Goal: Find contact information: Find contact information

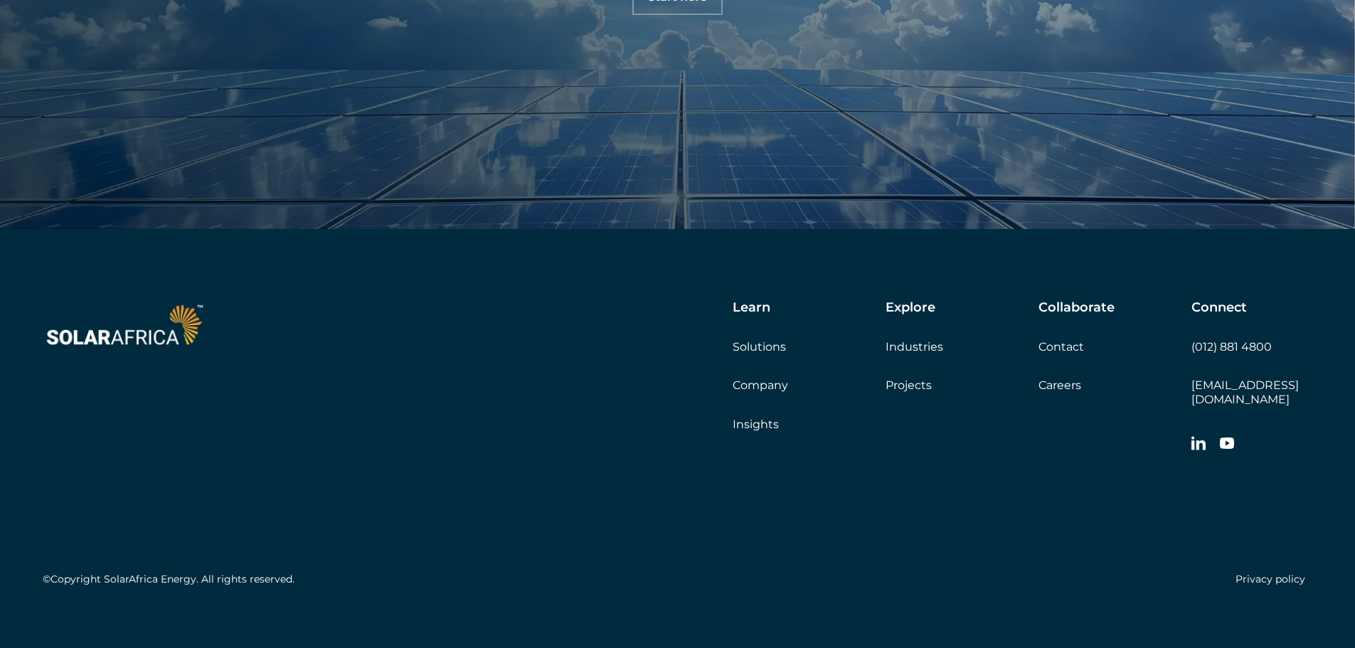
scroll to position [4999, 0]
click at [762, 383] on link "Company" at bounding box center [759, 384] width 55 height 14
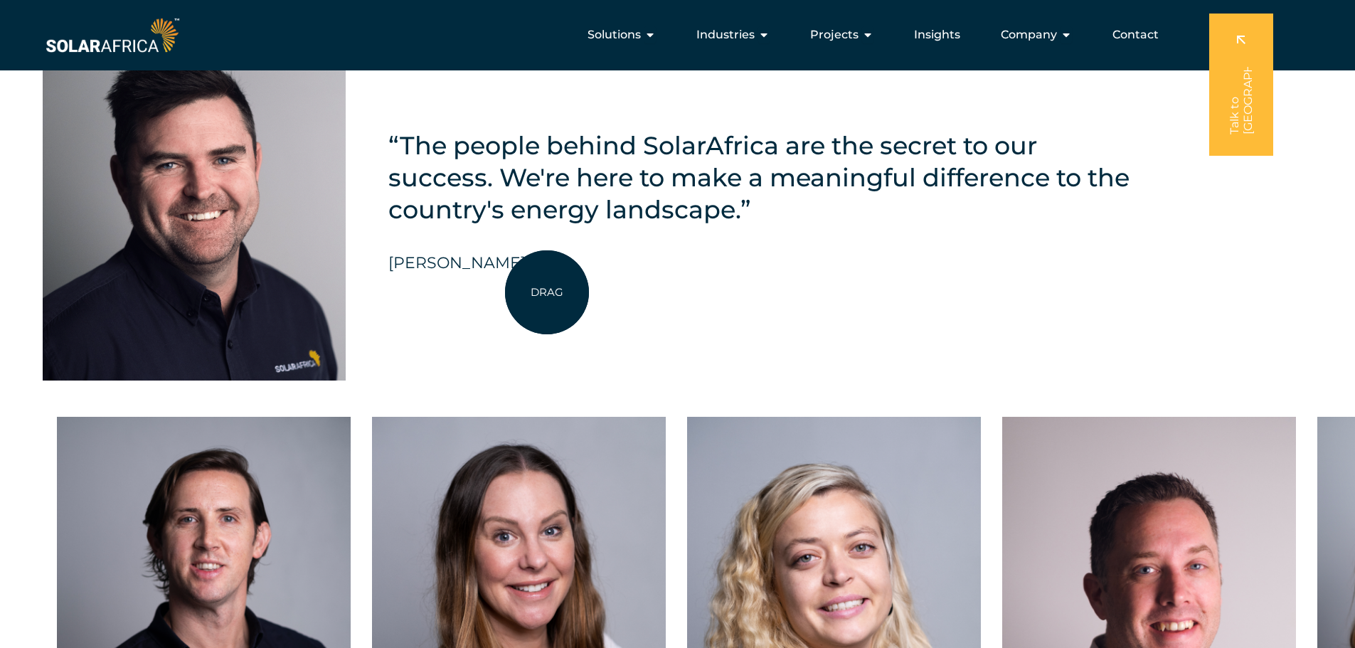
scroll to position [3271, 0]
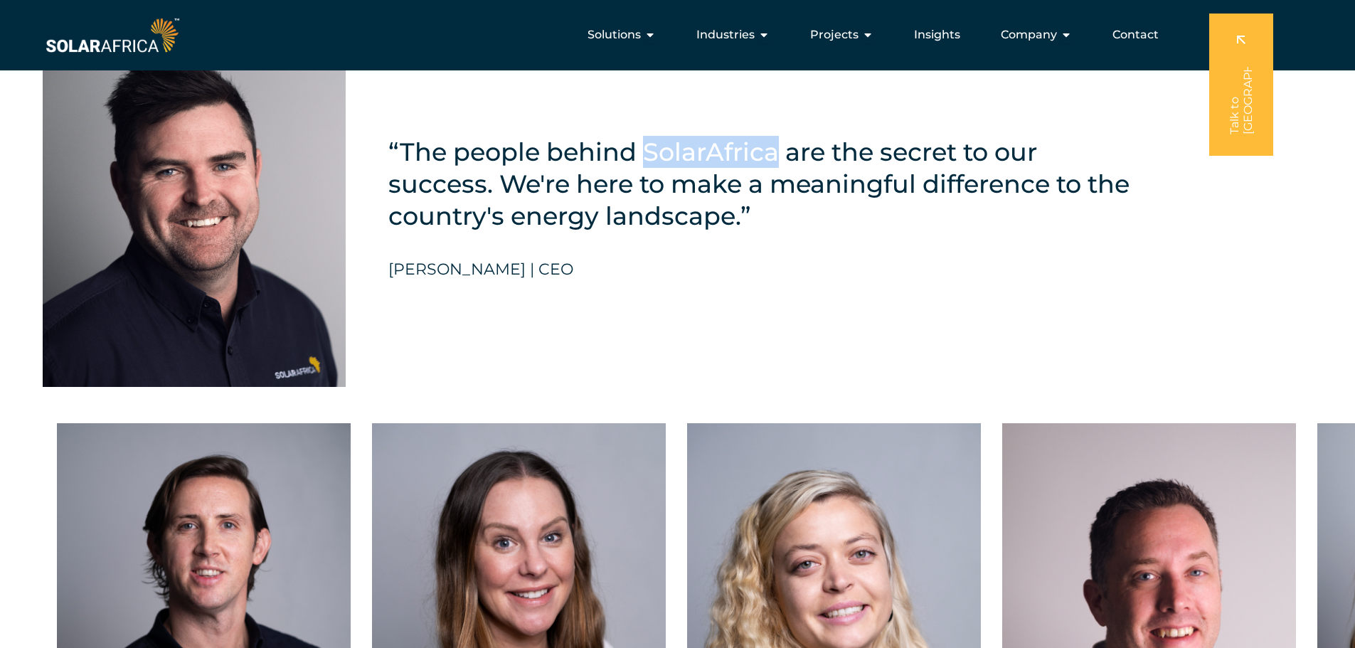
drag, startPoint x: 642, startPoint y: 141, endPoint x: 776, endPoint y: 142, distance: 133.7
click at [776, 142] on h5 "“The people behind SolarAfrica are the secret to our success. We're here to mak…" at bounding box center [762, 184] width 749 height 96
copy h5 "SolarAfrica"
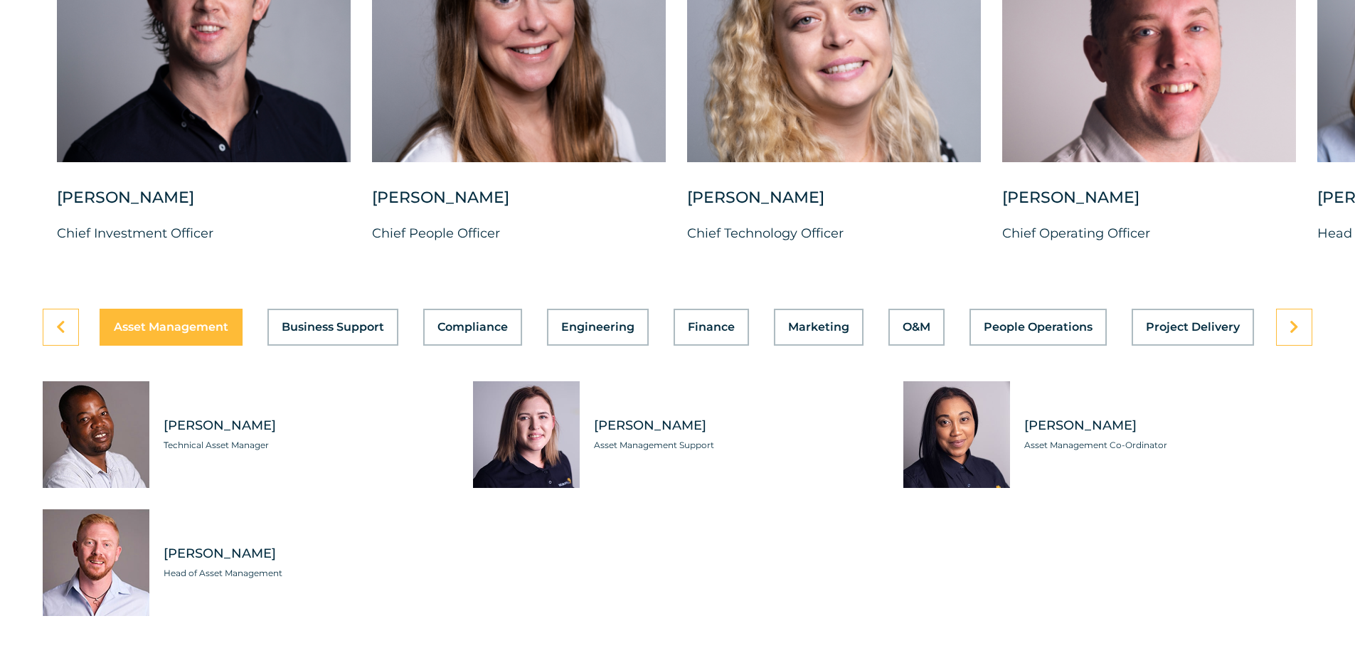
scroll to position [3840, 0]
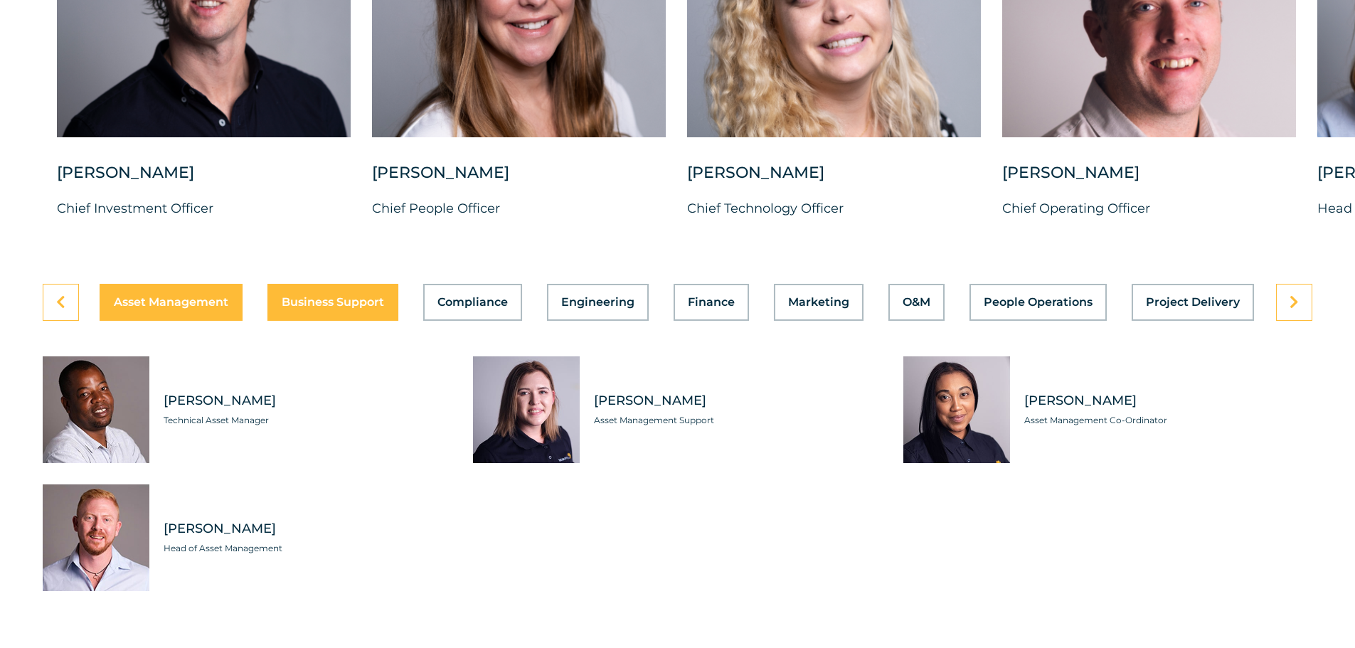
click at [334, 297] on div "Asset Management Business Support Compliance Engineering Finance Marketing O&M …" at bounding box center [677, 302] width 1269 height 37
click at [341, 297] on span "Business Support" at bounding box center [333, 302] width 102 height 11
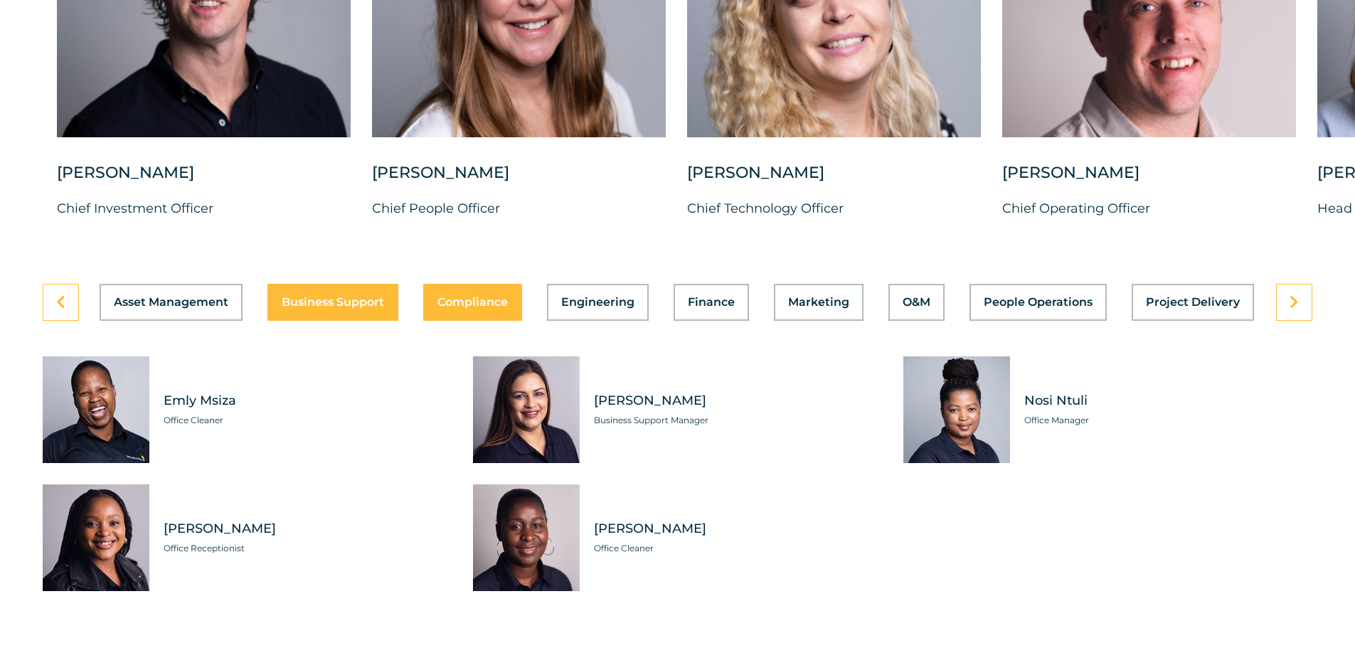
click at [467, 297] on span "Compliance" at bounding box center [472, 302] width 70 height 11
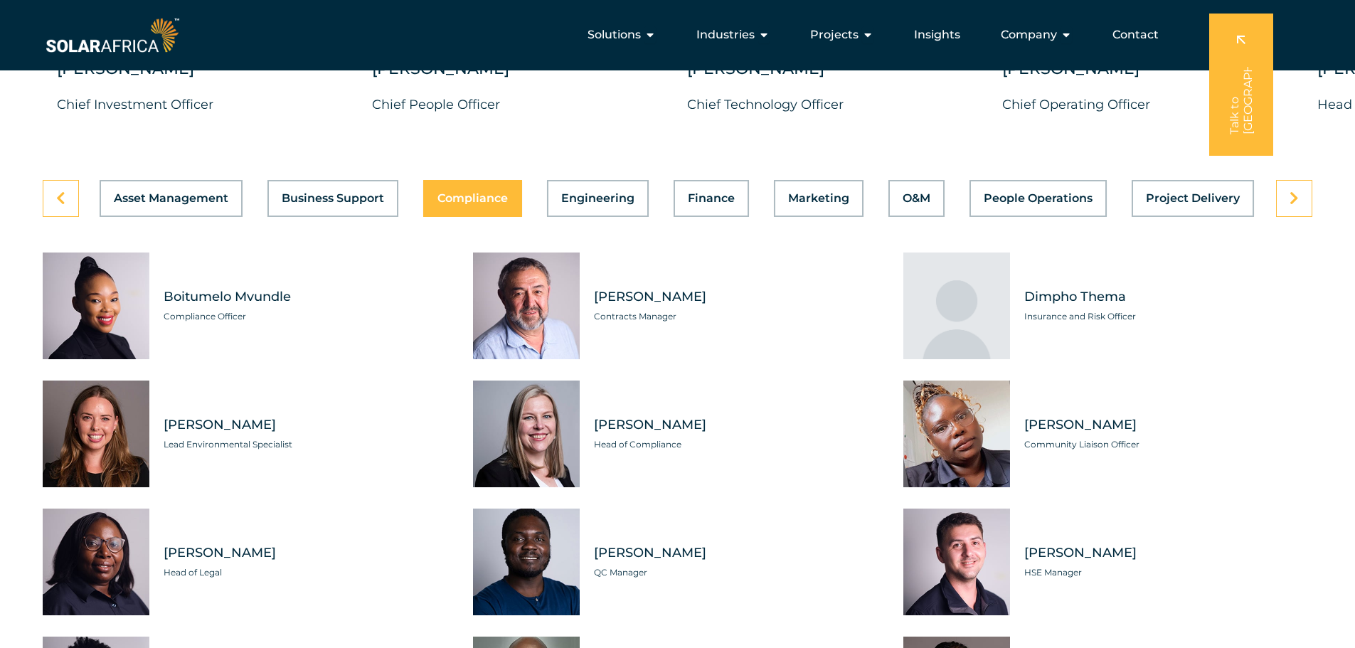
scroll to position [3911, 0]
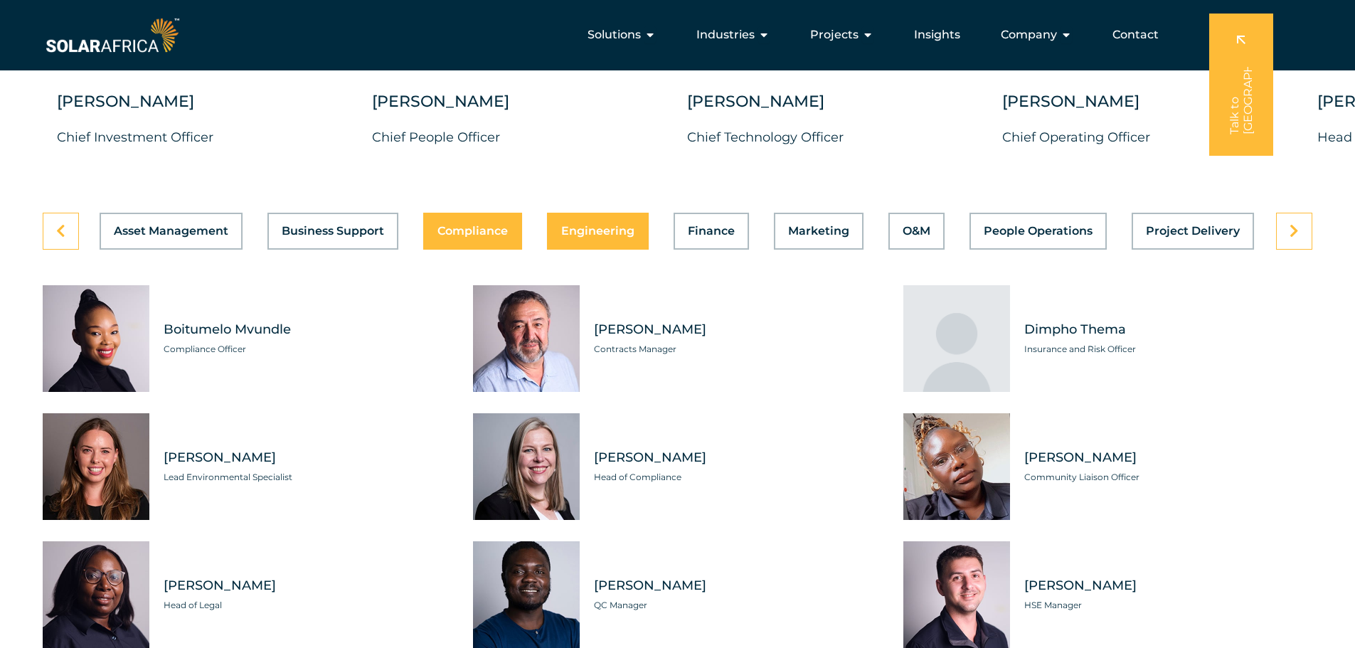
click at [587, 225] on span "Engineering" at bounding box center [597, 230] width 73 height 11
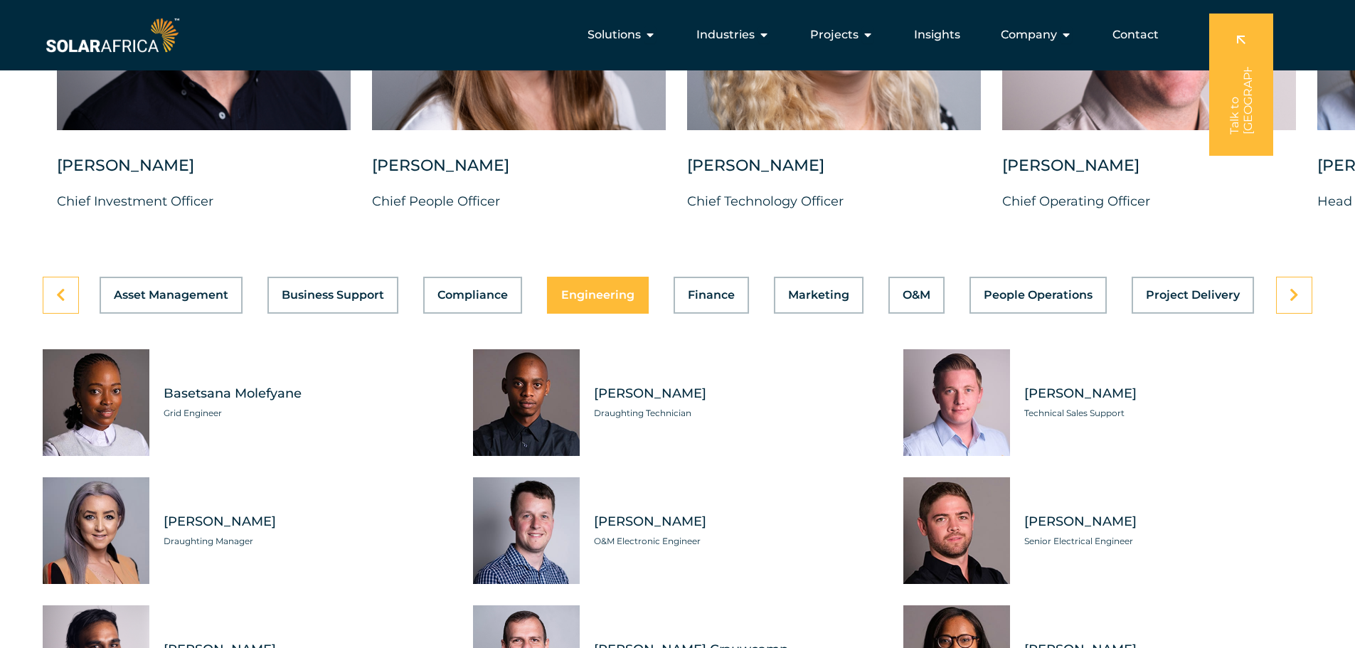
scroll to position [3840, 0]
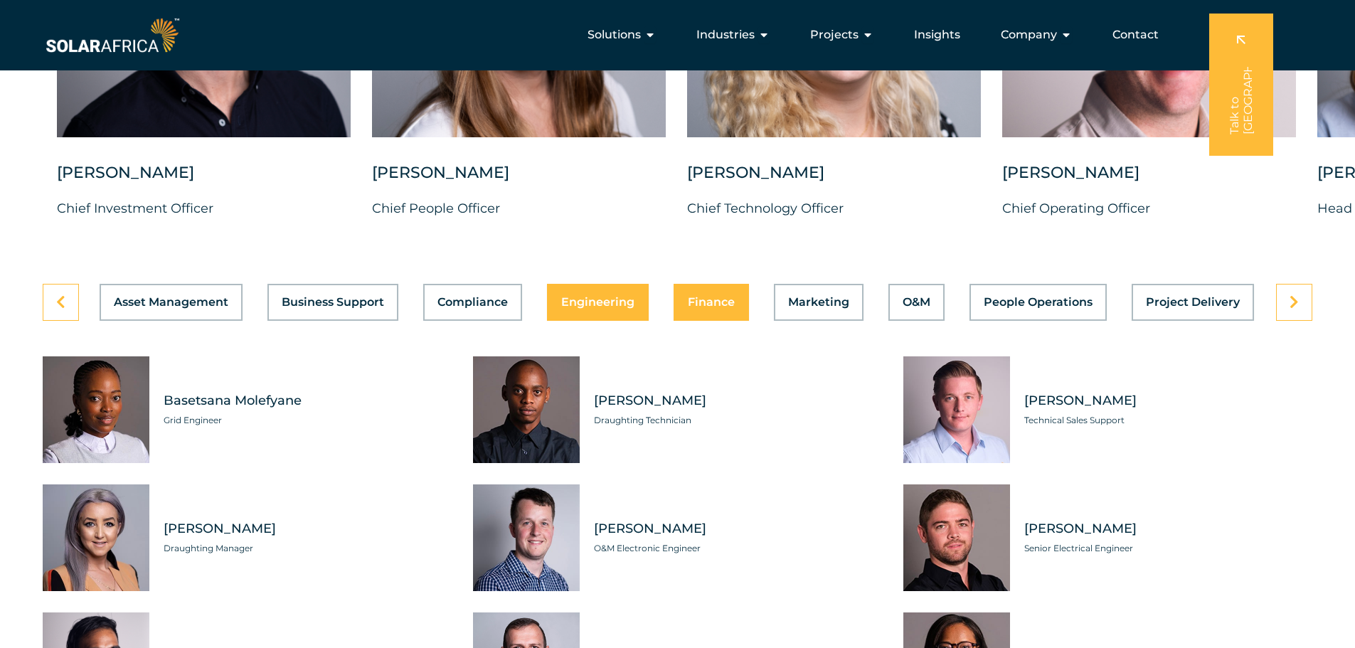
click at [693, 297] on span "Finance" at bounding box center [711, 302] width 47 height 11
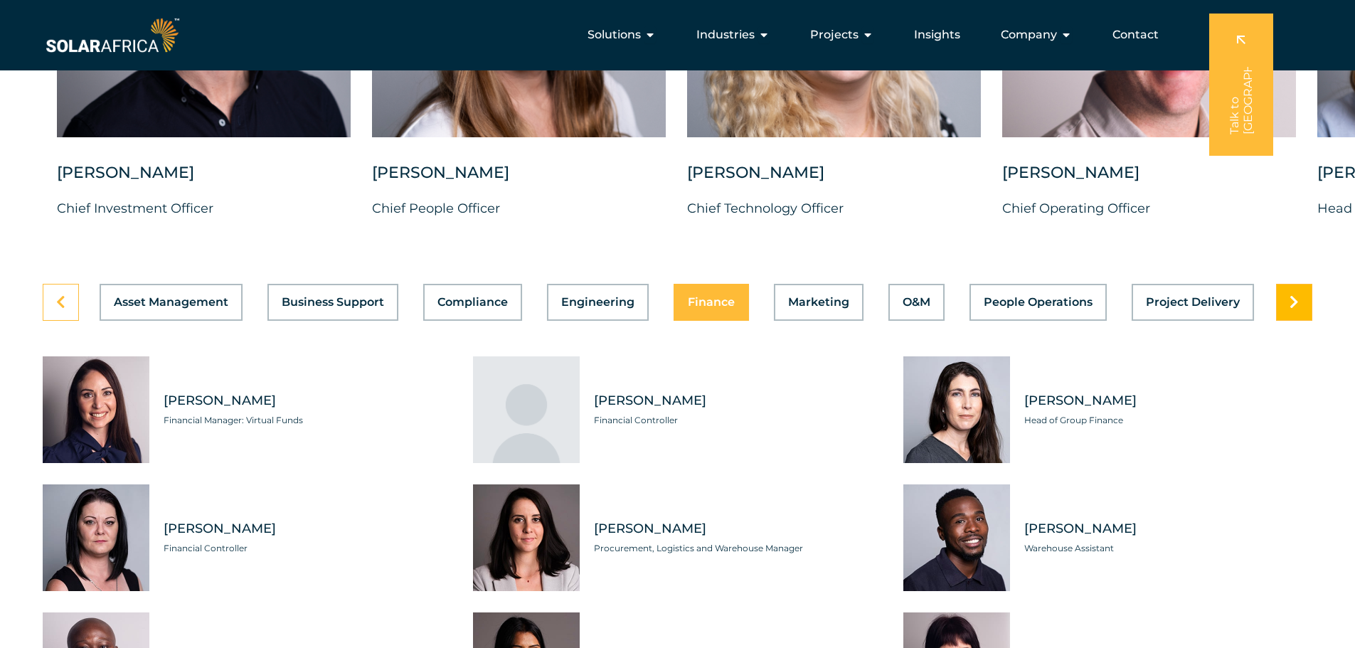
click at [1287, 291] on link at bounding box center [1294, 302] width 36 height 37
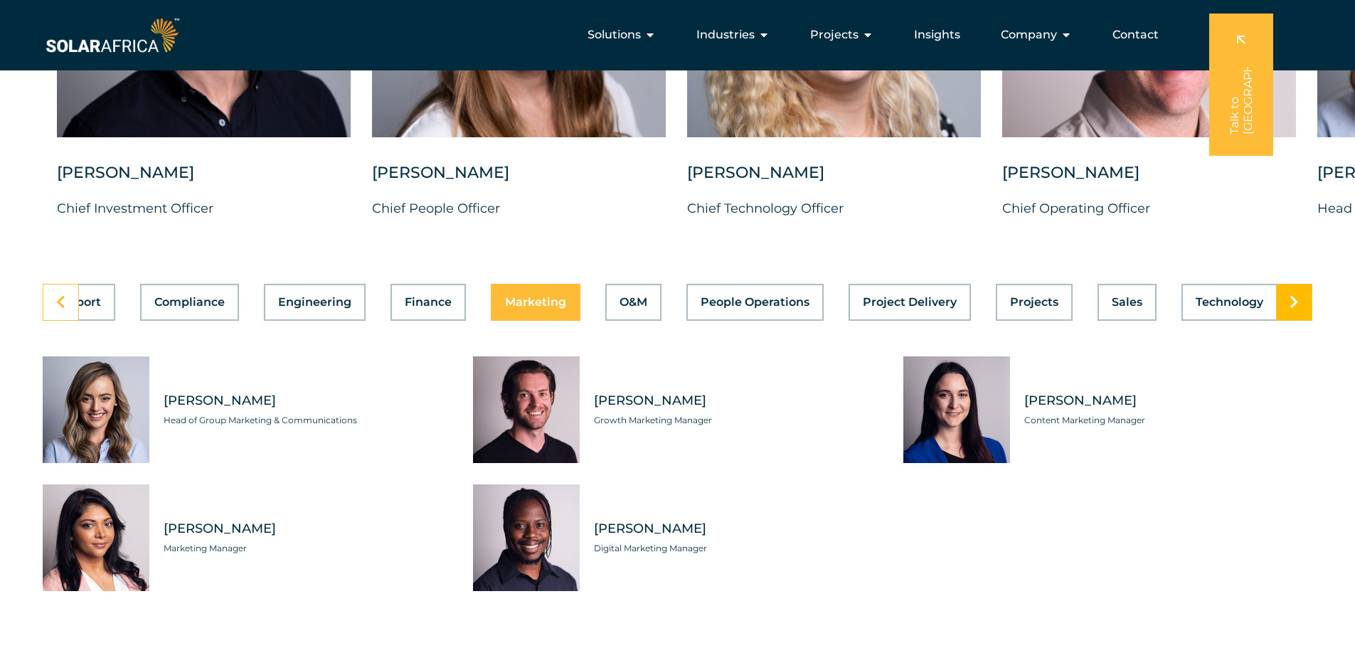
scroll to position [0, 302]
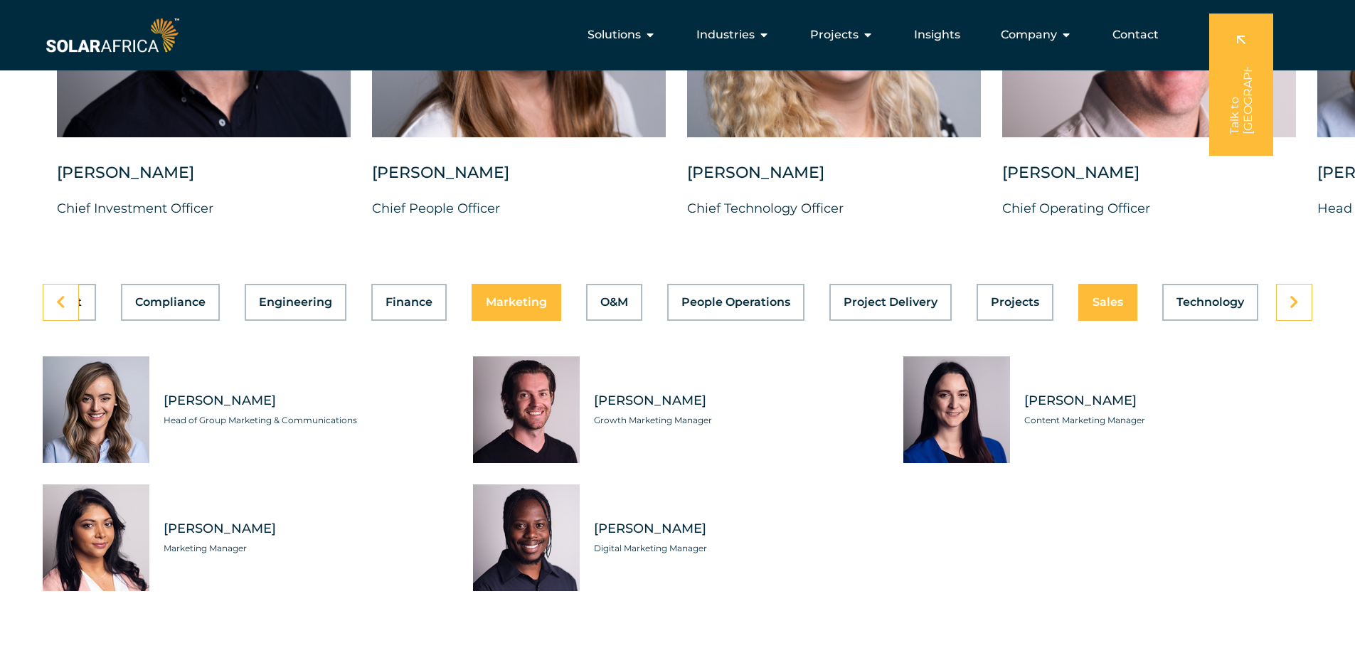
click at [1110, 297] on span "Sales" at bounding box center [1107, 302] width 31 height 11
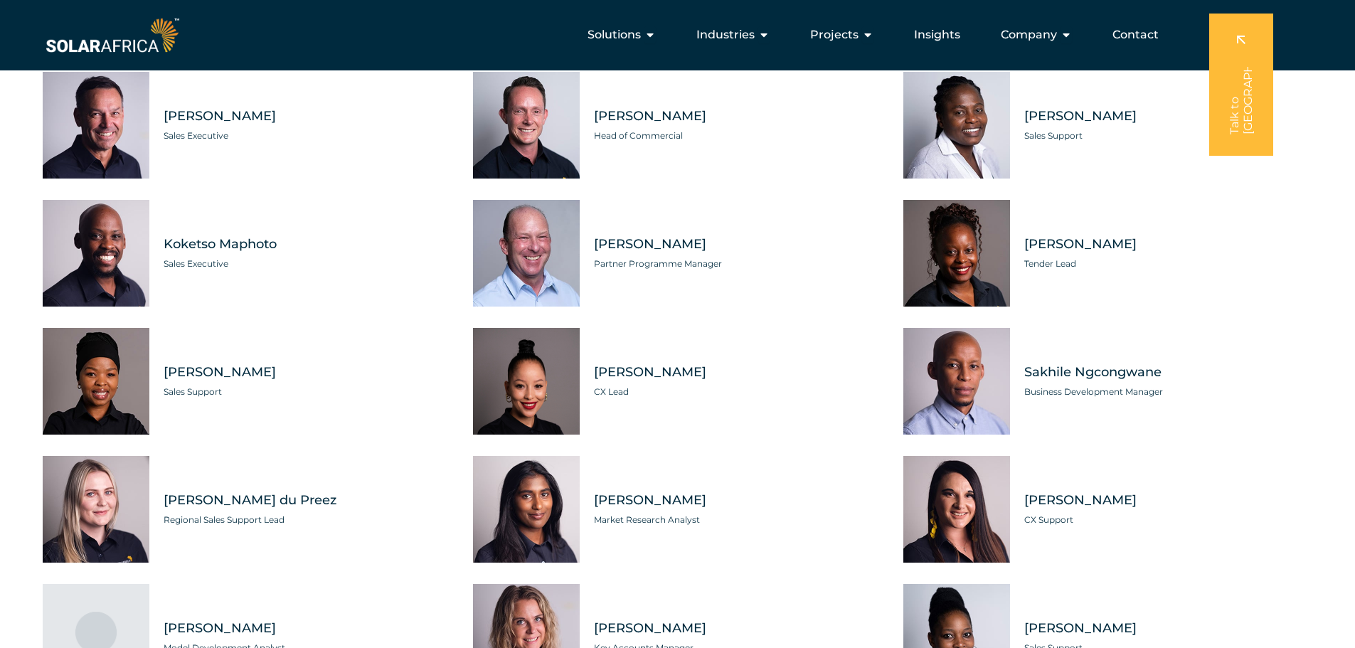
scroll to position [3911, 0]
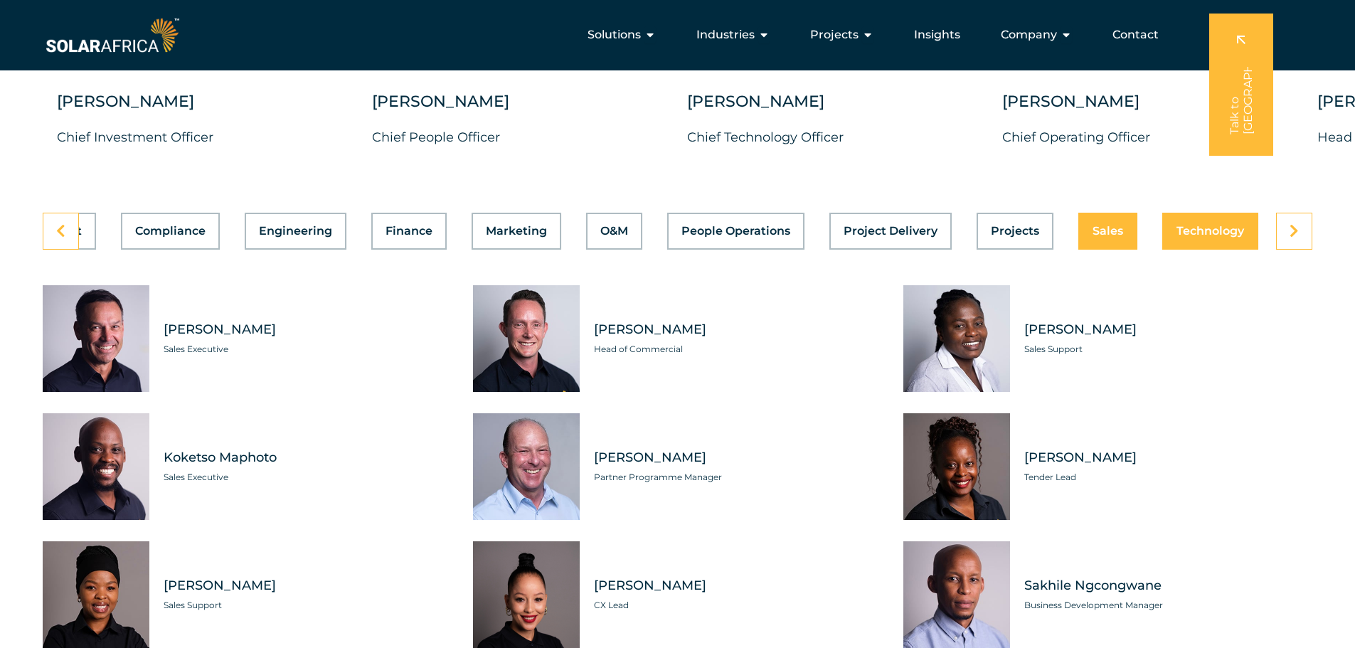
click at [1203, 227] on button "Technology" at bounding box center [1210, 231] width 96 height 37
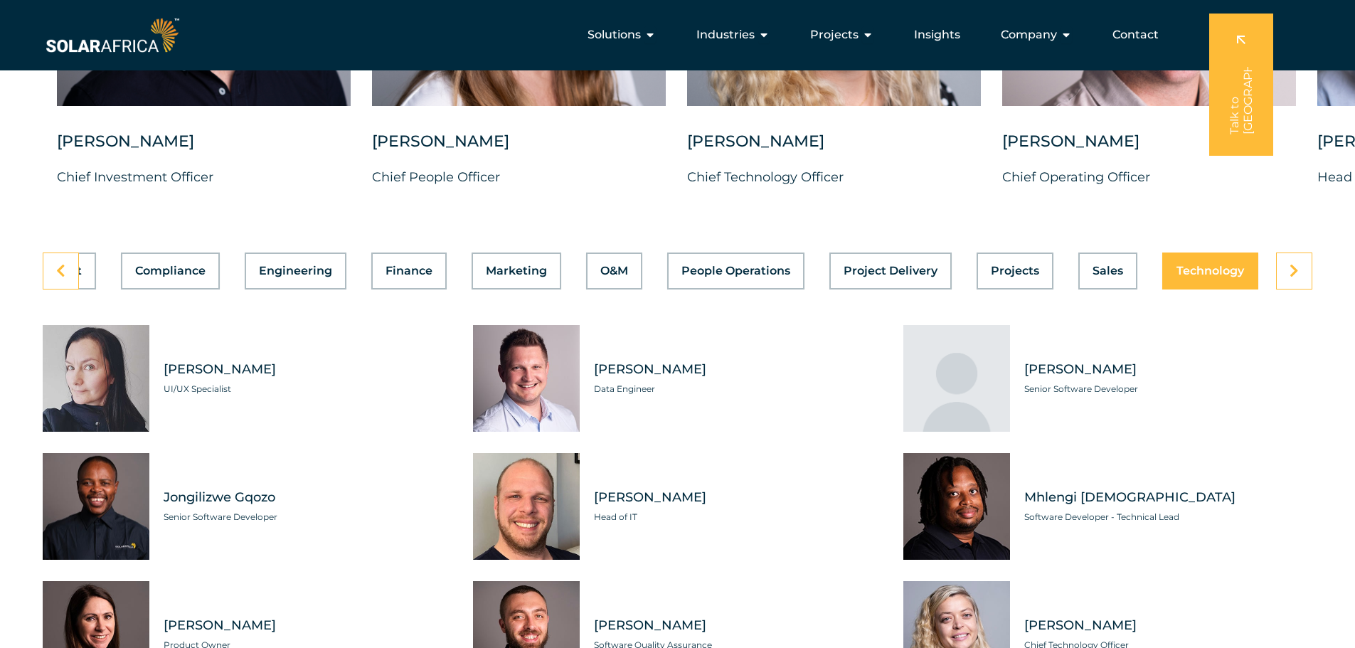
scroll to position [3840, 0]
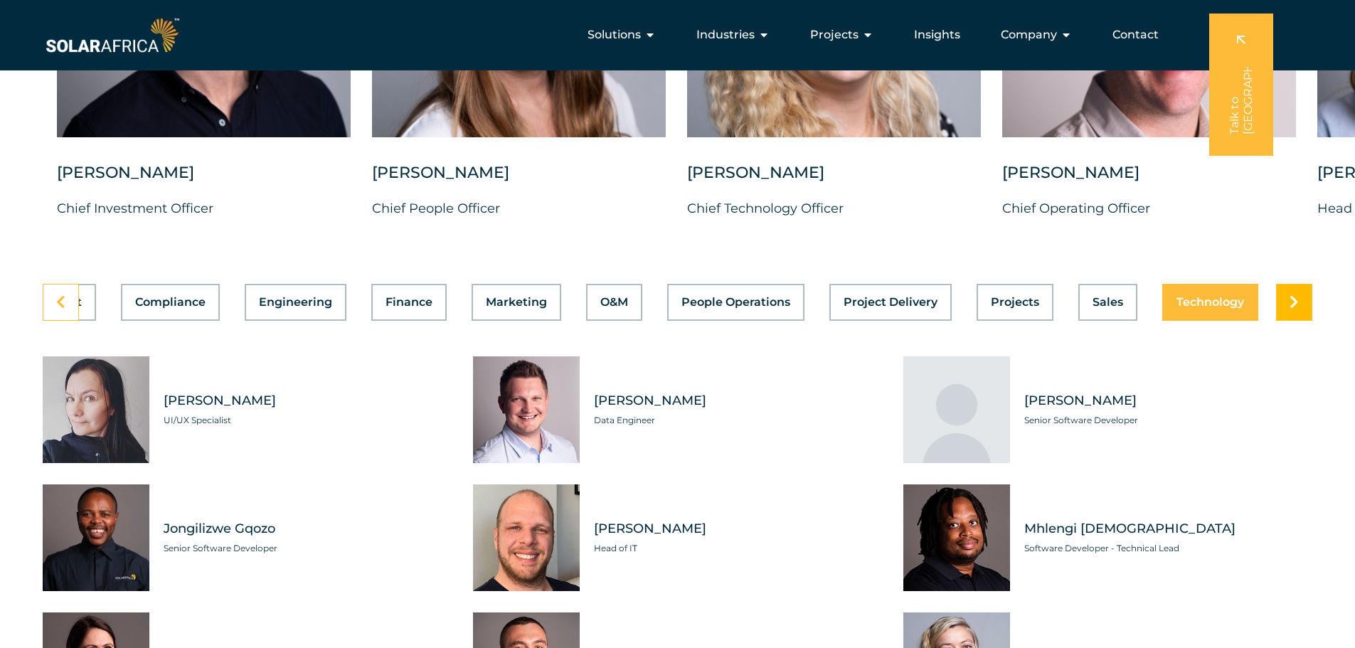
click at [1286, 285] on link at bounding box center [1294, 302] width 36 height 37
click at [66, 293] on link at bounding box center [61, 302] width 36 height 37
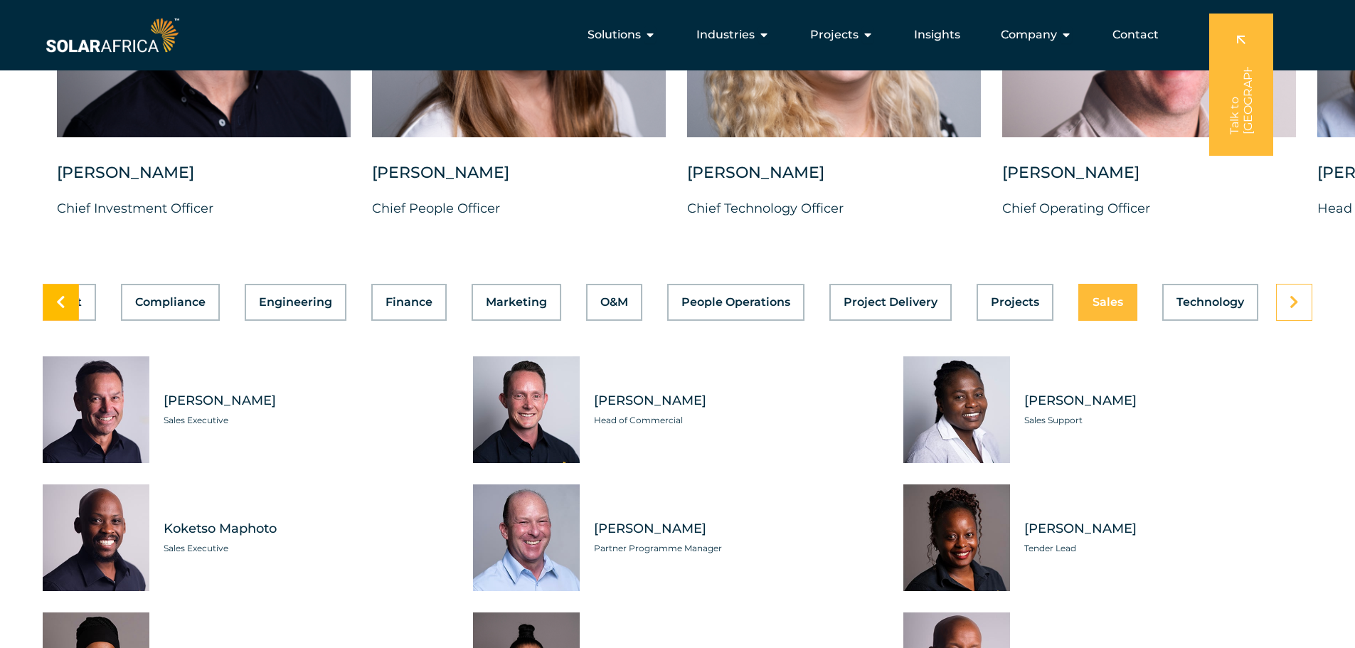
click at [66, 293] on link at bounding box center [61, 302] width 36 height 37
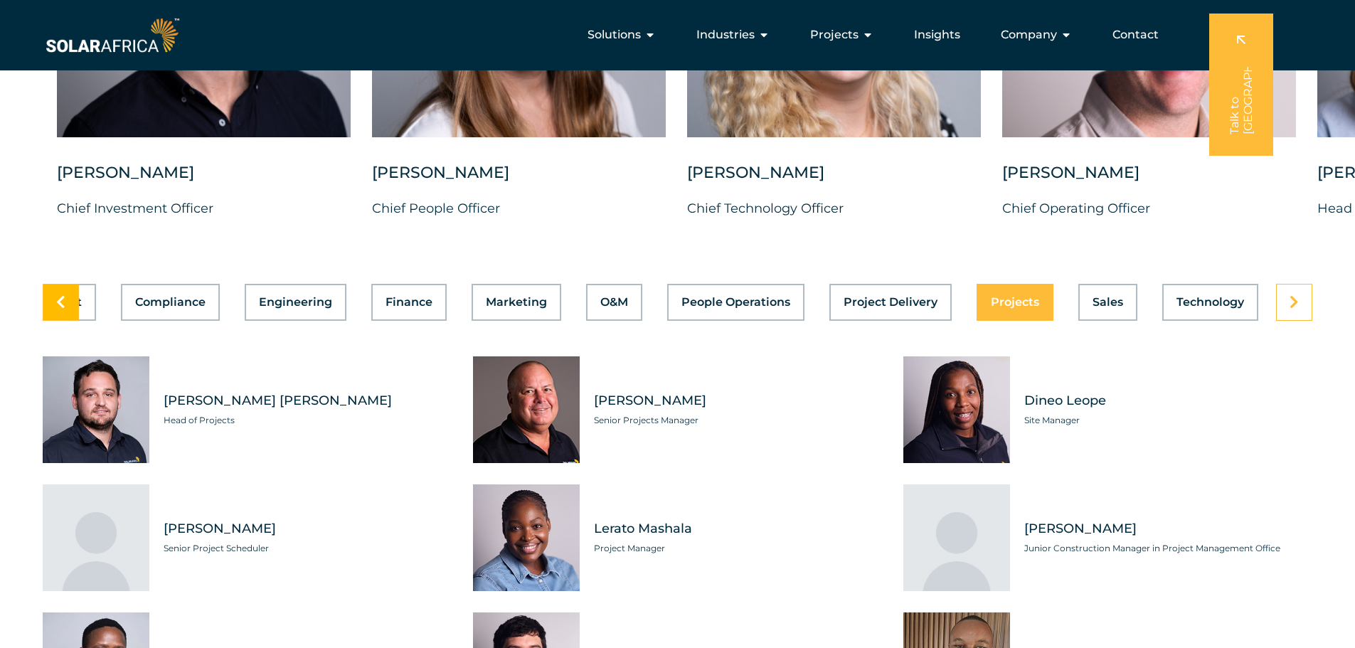
click at [66, 293] on link at bounding box center [61, 302] width 36 height 37
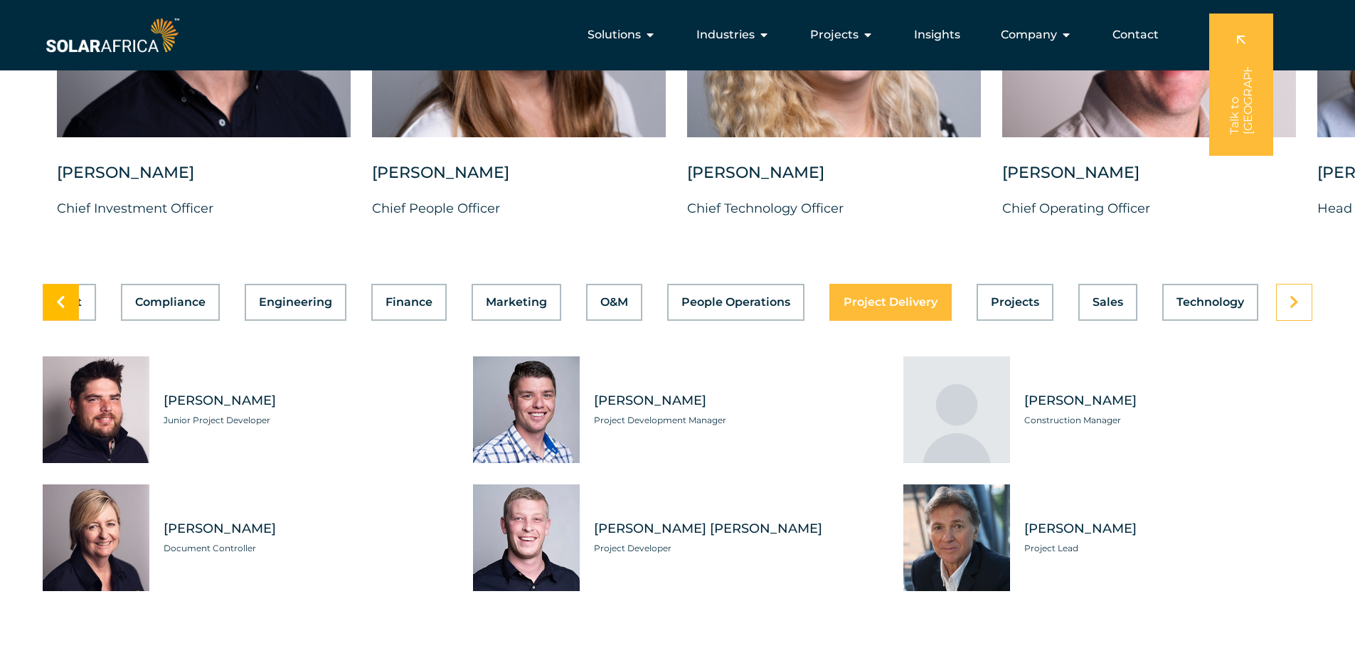
click at [66, 293] on link at bounding box center [61, 302] width 36 height 37
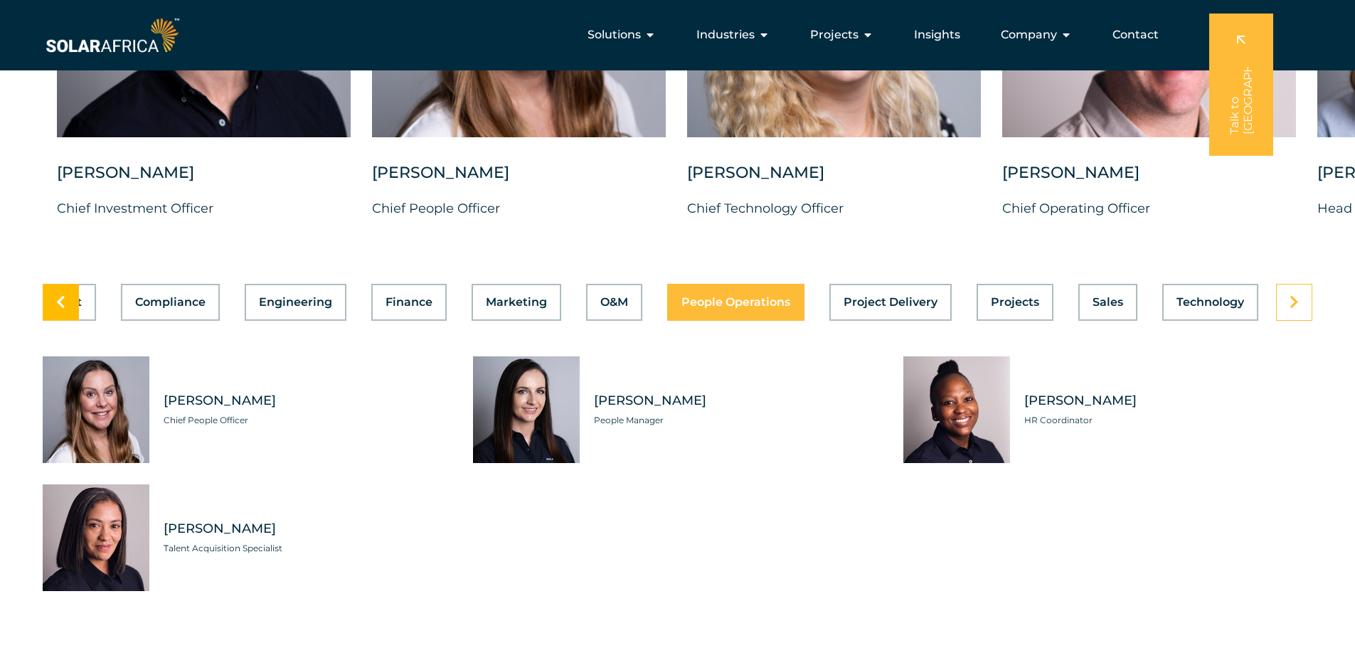
click at [66, 293] on link at bounding box center [61, 302] width 36 height 37
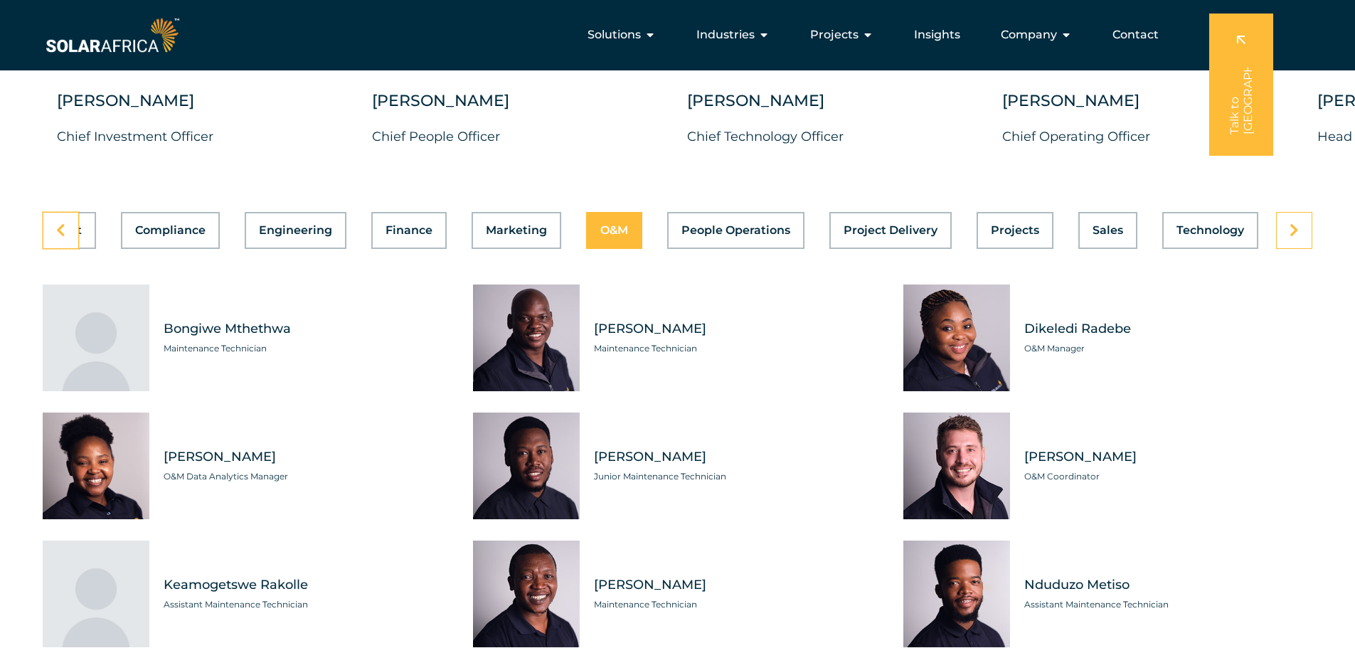
scroll to position [3911, 0]
click at [56, 225] on icon at bounding box center [60, 231] width 9 height 14
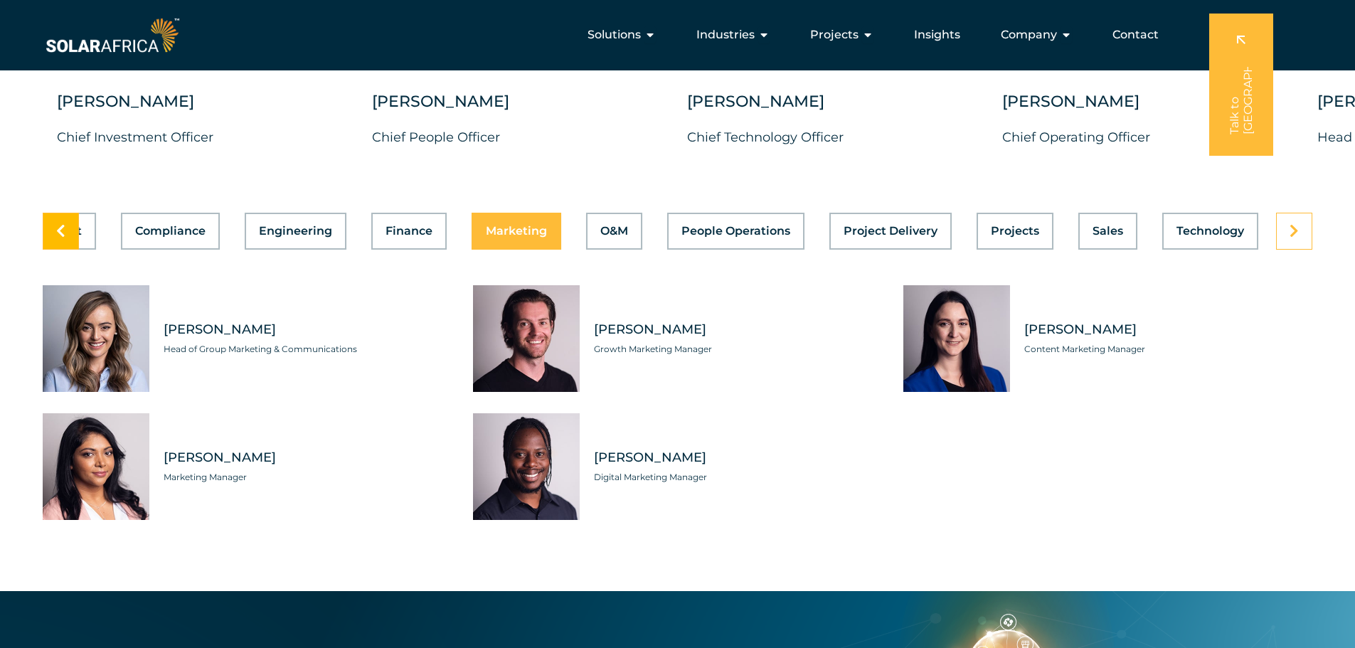
scroll to position [0, 302]
click at [56, 225] on icon at bounding box center [60, 231] width 9 height 14
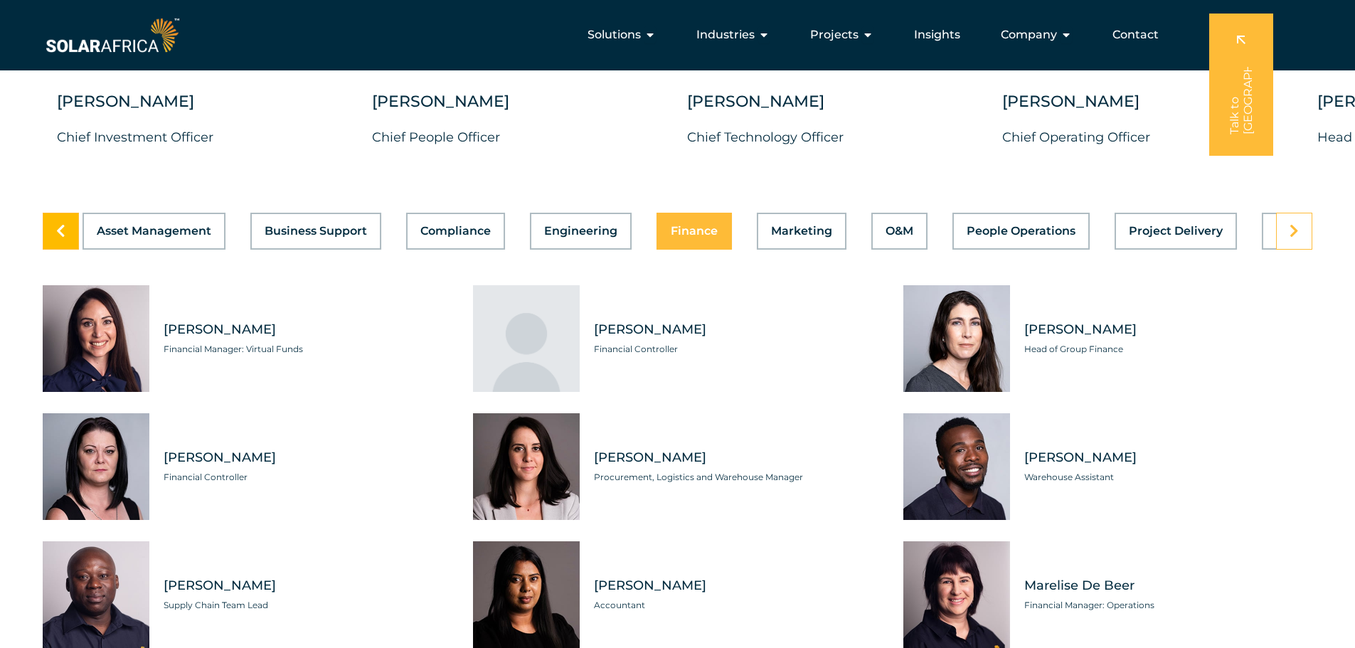
scroll to position [0, 0]
click at [56, 225] on icon at bounding box center [60, 231] width 9 height 14
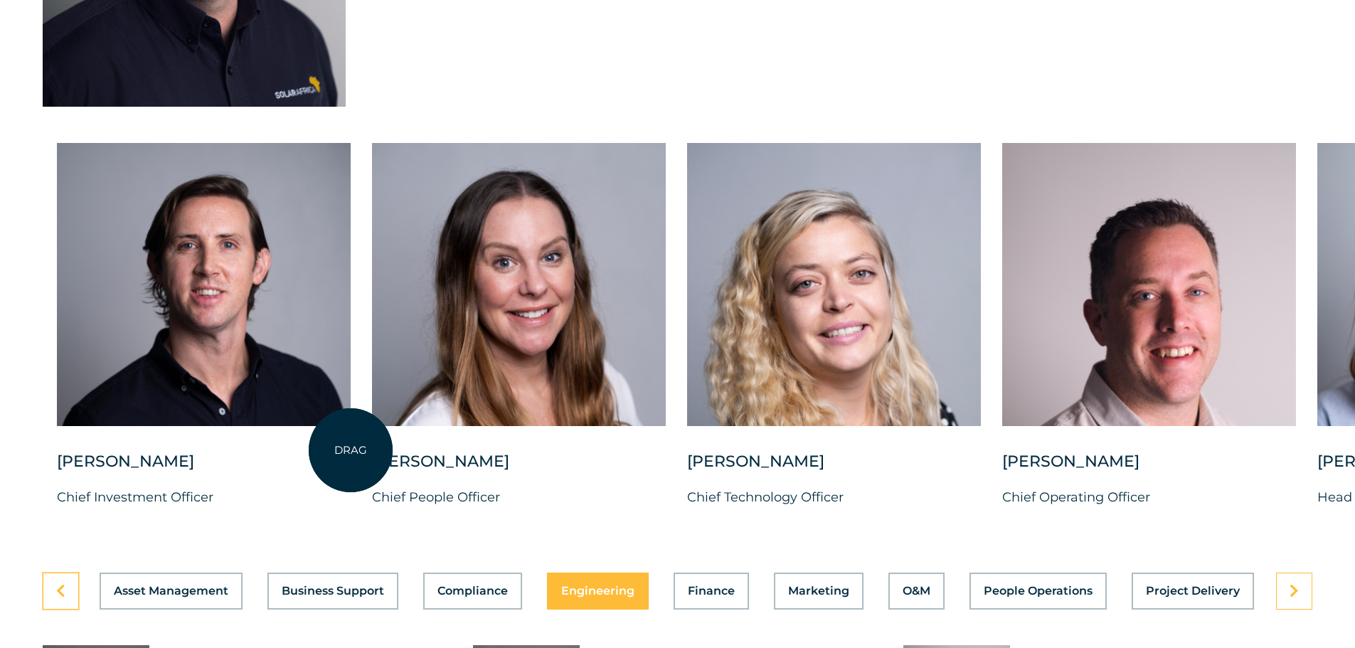
scroll to position [3556, 0]
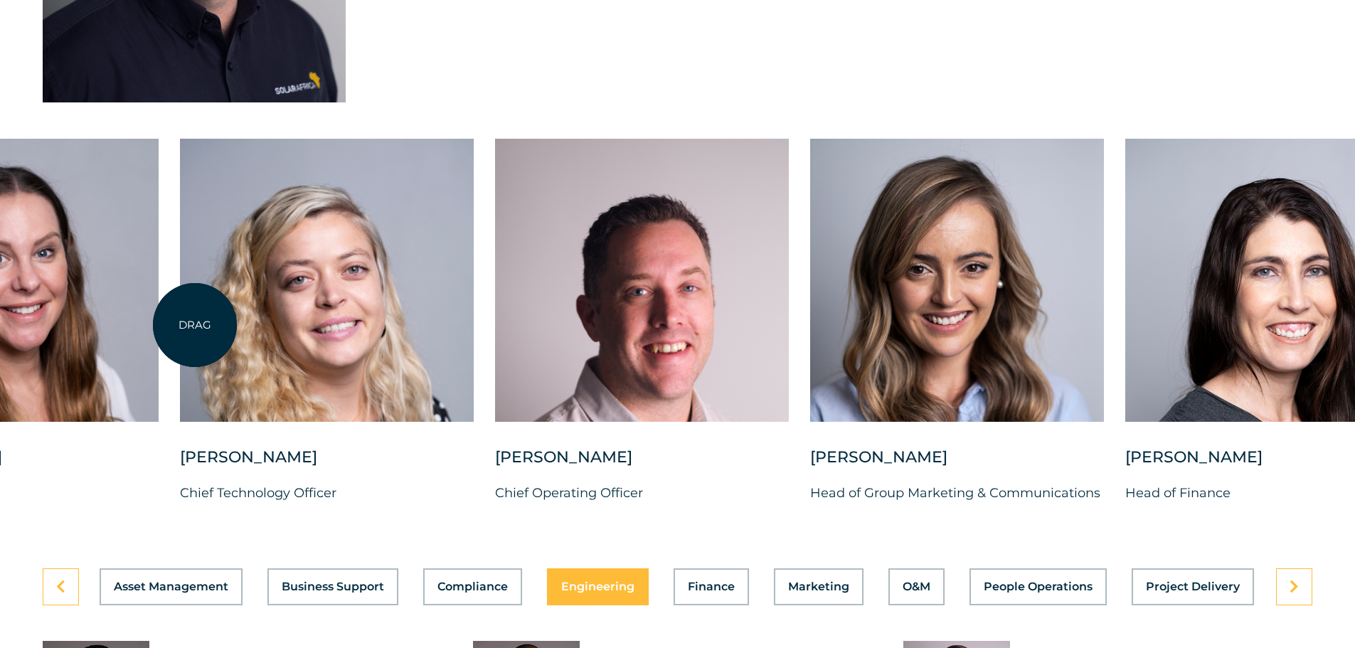
drag, startPoint x: 702, startPoint y: 336, endPoint x: 188, endPoint y: 325, distance: 514.3
click at [188, 325] on div at bounding box center [327, 280] width 294 height 283
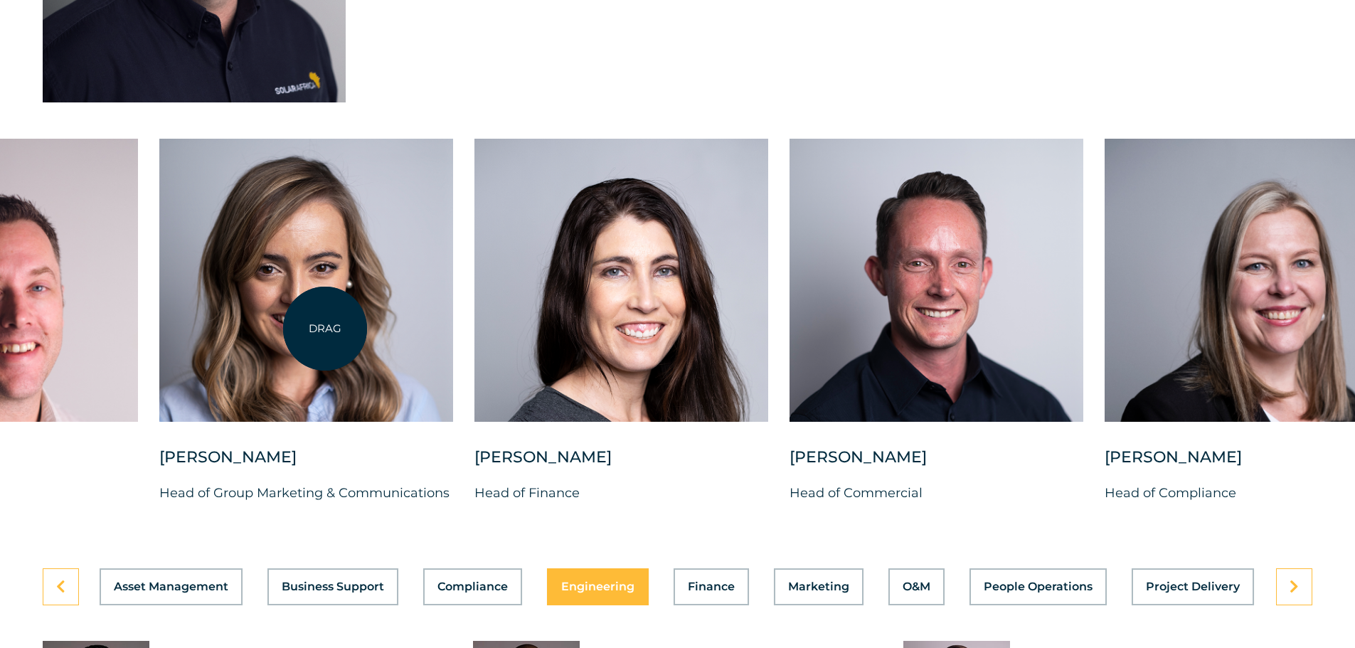
drag, startPoint x: 789, startPoint y: 339, endPoint x: 219, endPoint y: 329, distance: 569.7
click at [234, 329] on div at bounding box center [306, 280] width 294 height 283
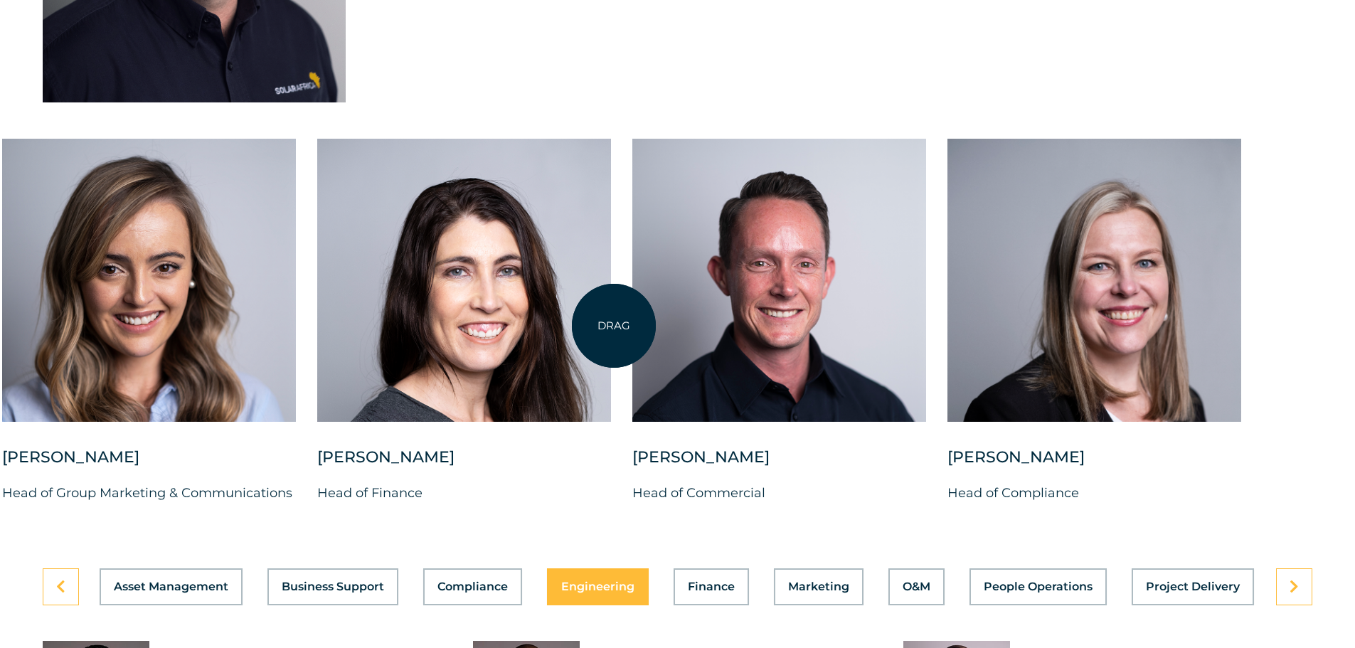
drag, startPoint x: 888, startPoint y: 325, endPoint x: 614, endPoint y: 326, distance: 273.8
click at [614, 326] on div "[PERSON_NAME] Chief Investment Officer [PERSON_NAME] Chief People Officer [PERS…" at bounding box center [2, 333] width 2634 height 388
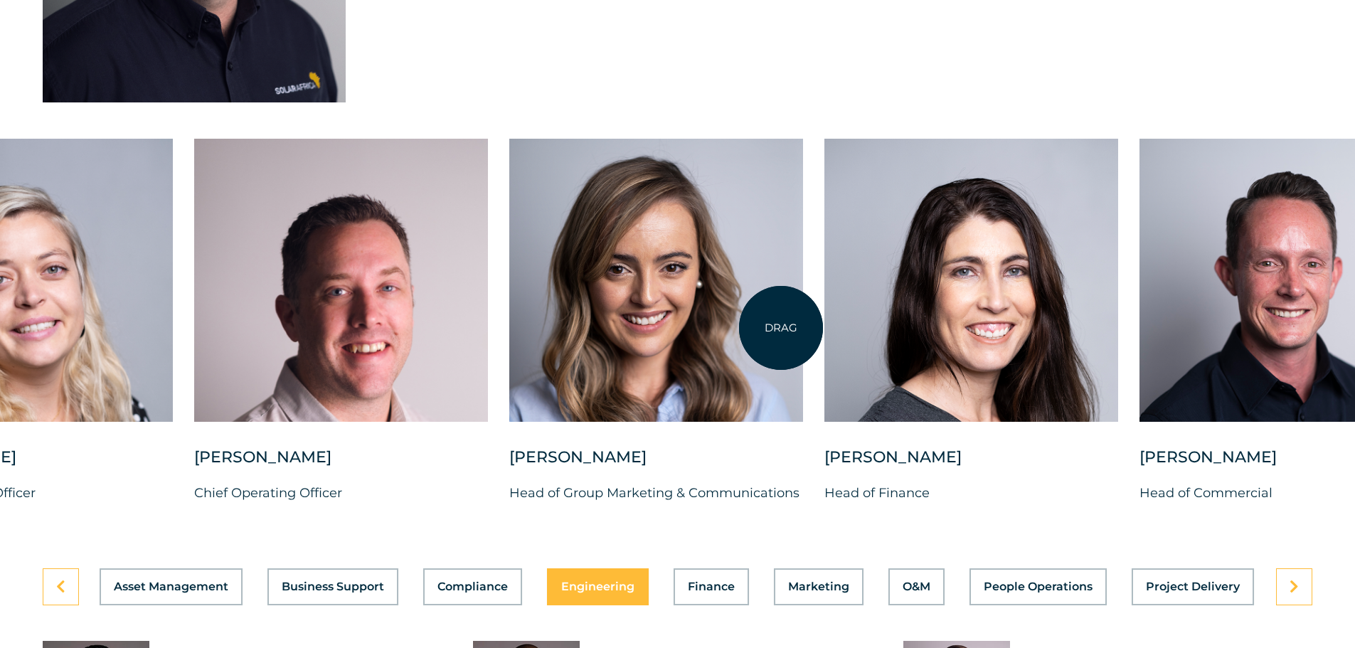
drag, startPoint x: 329, startPoint y: 315, endPoint x: 969, endPoint y: 329, distance: 640.9
click at [803, 329] on div at bounding box center [656, 280] width 294 height 283
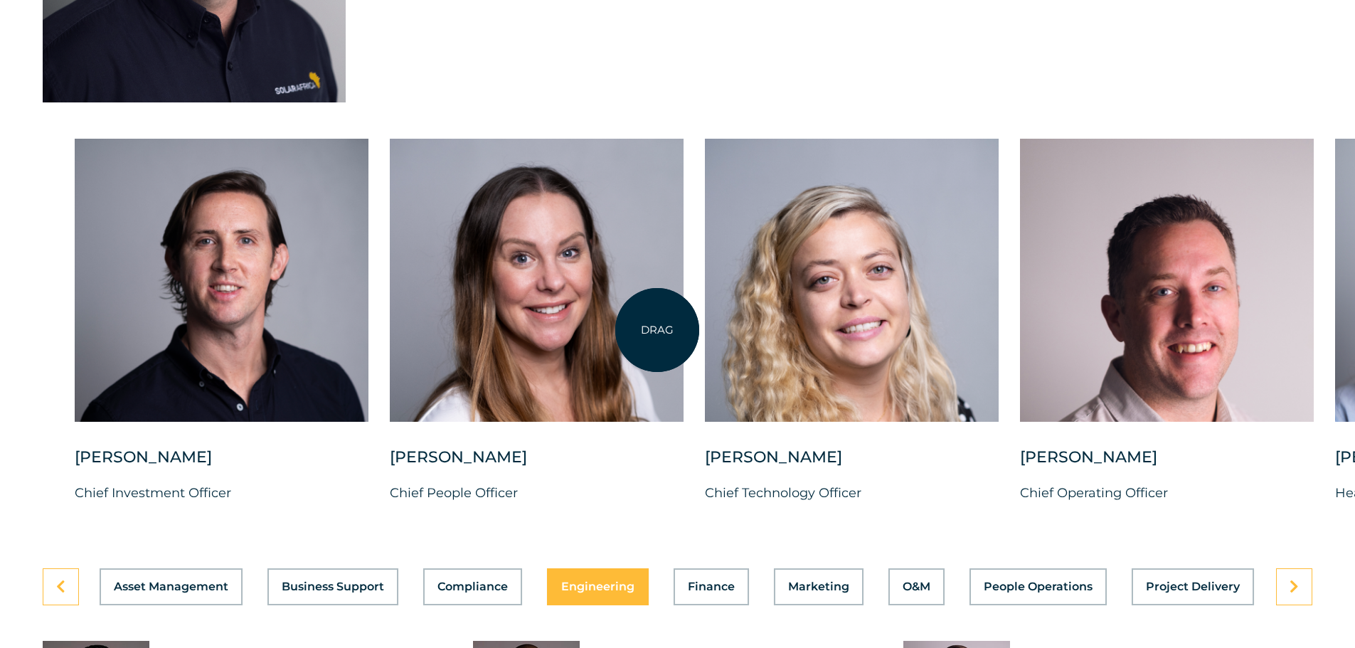
drag, startPoint x: 324, startPoint y: 317, endPoint x: 1042, endPoint y: 332, distance: 717.7
click at [944, 332] on div "[PERSON_NAME] Chief Investment Officer [PERSON_NAME] Chief People Officer [PERS…" at bounding box center [1335, 333] width 2634 height 388
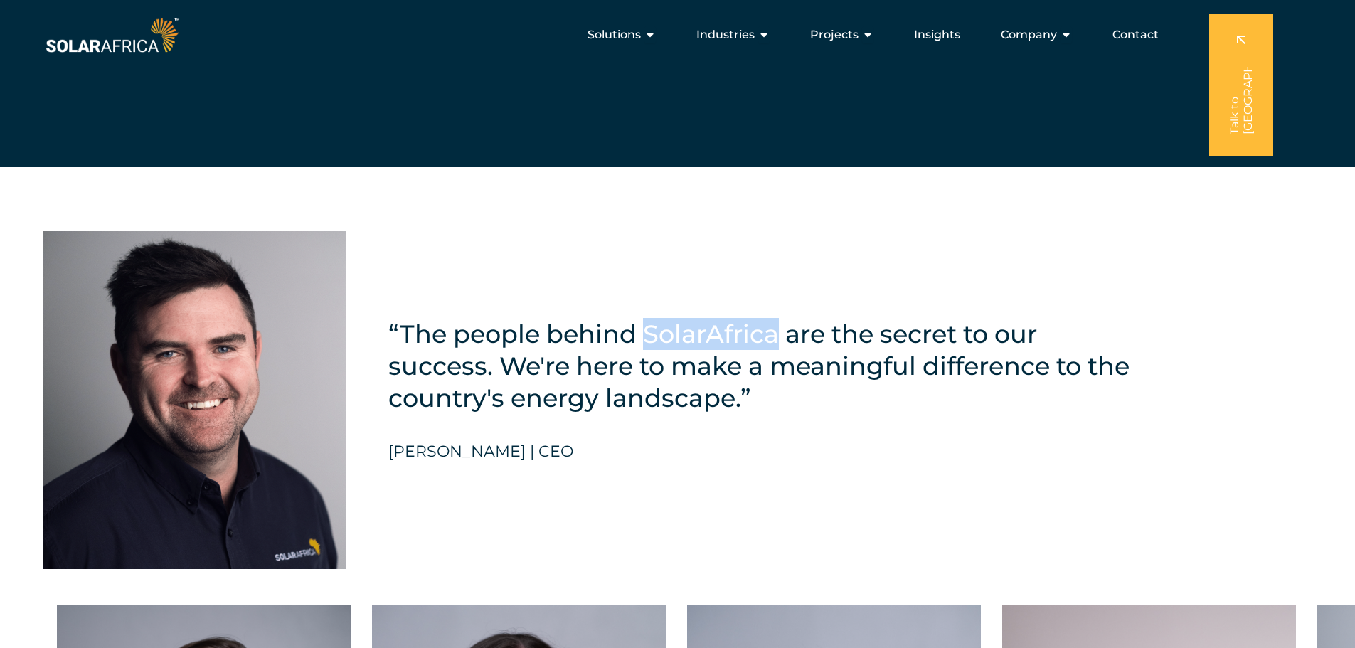
scroll to position [2987, 0]
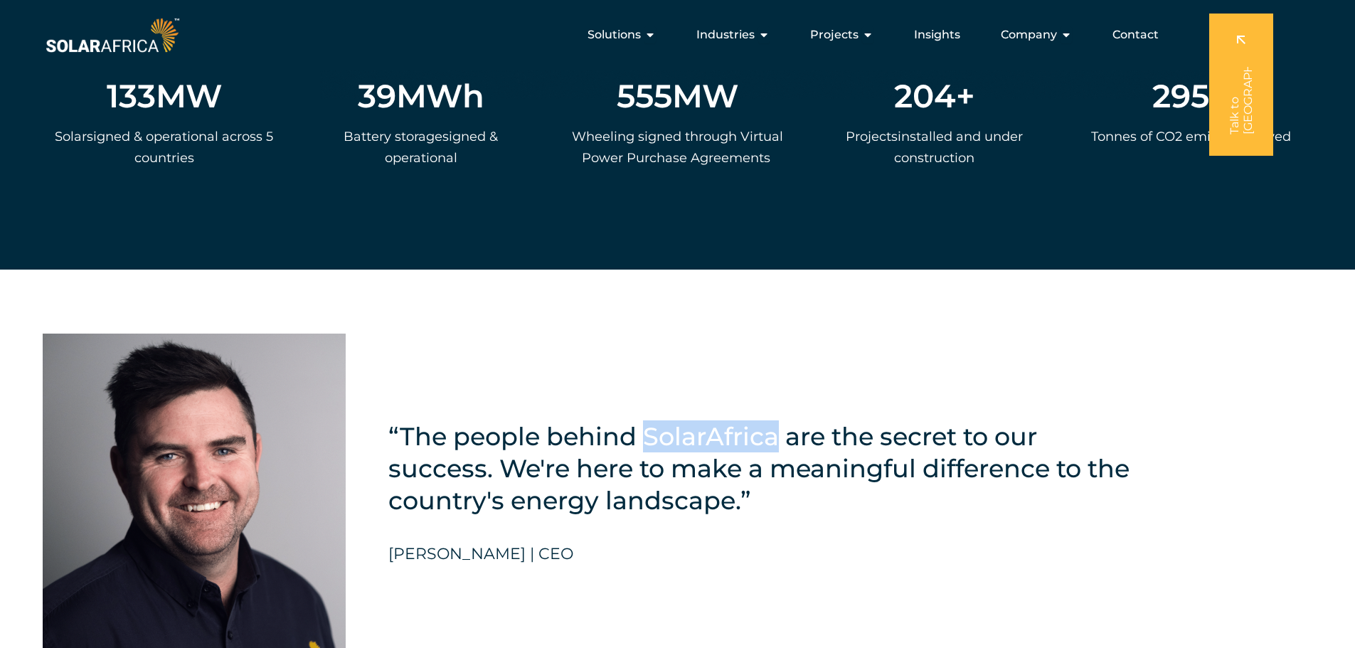
copy h5 "SolarAfrica"
